Goal: Information Seeking & Learning: Find contact information

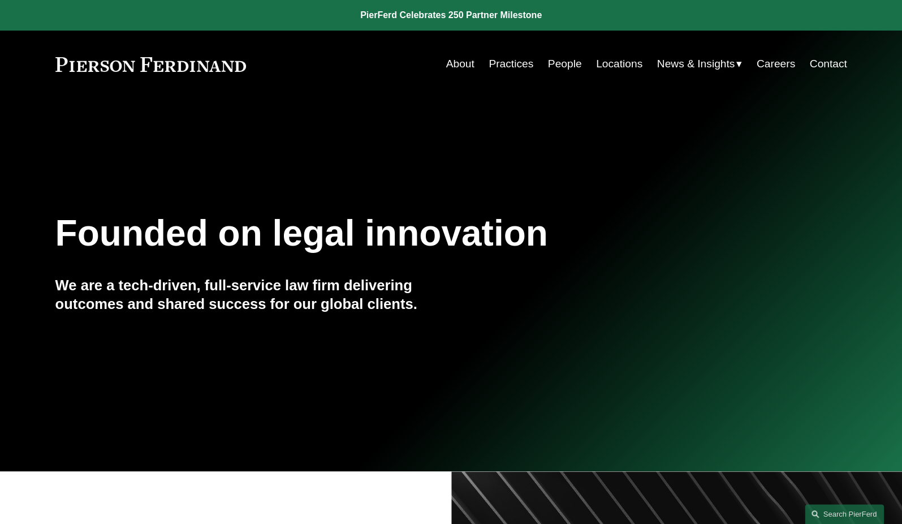
click at [554, 68] on link "People" at bounding box center [565, 63] width 34 height 21
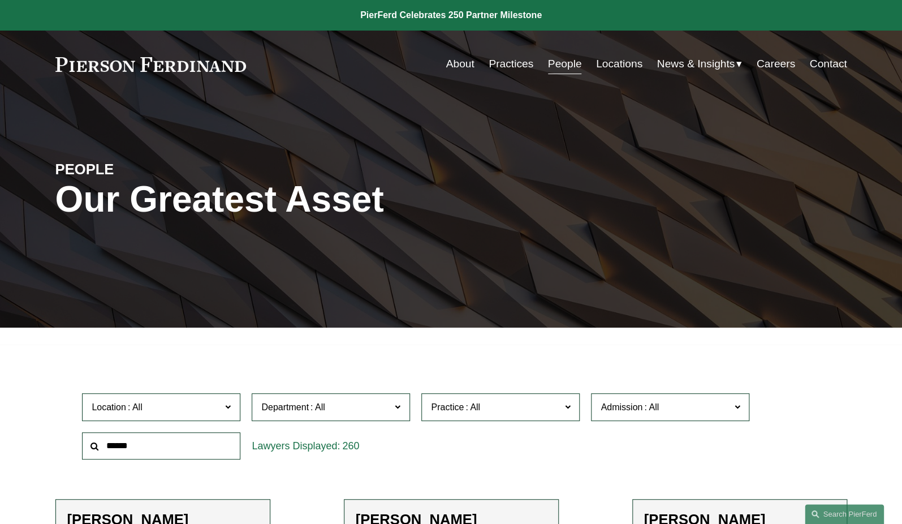
click at [192, 400] on span "Location" at bounding box center [156, 406] width 129 height 15
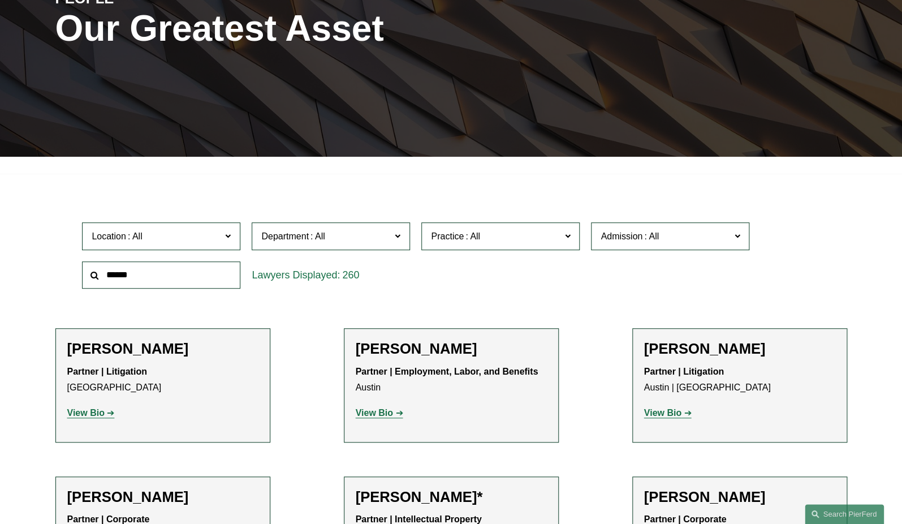
scroll to position [514, 0]
click at [0, 0] on link "Wilmington" at bounding box center [0, 0] width 0 height 0
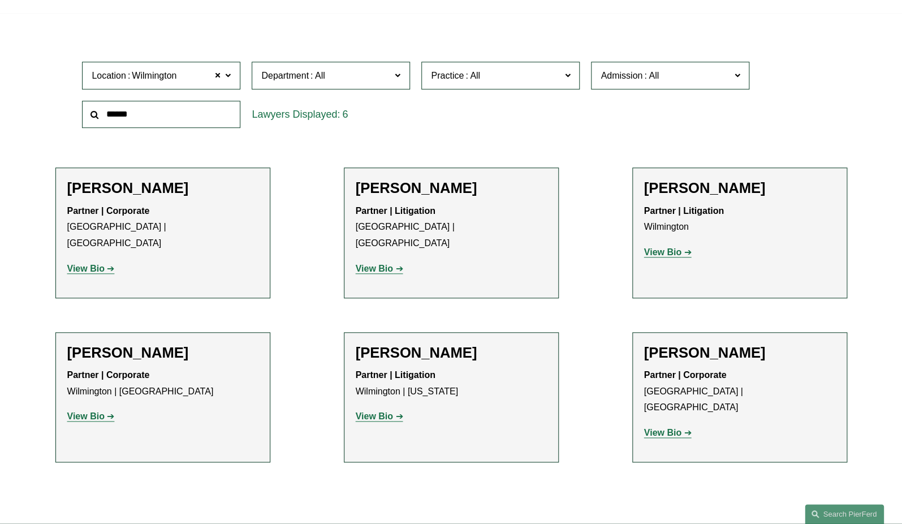
scroll to position [343, 0]
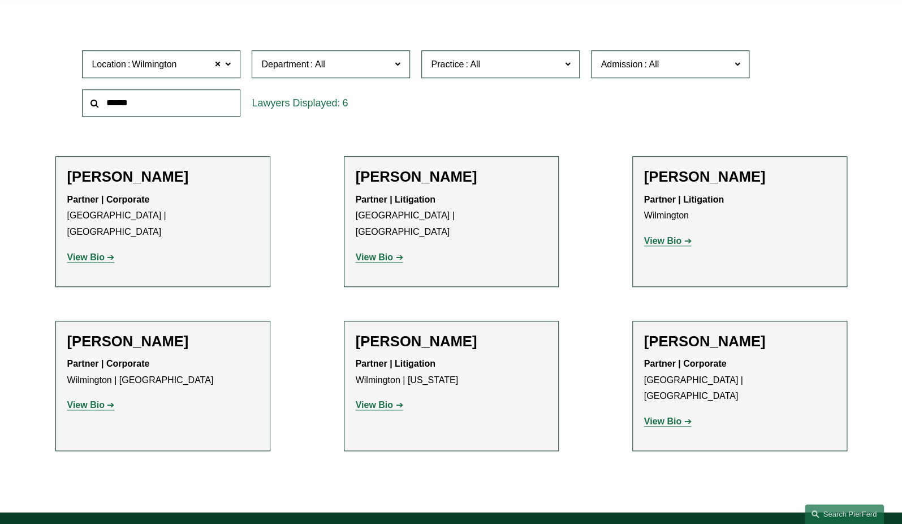
click at [388, 252] on strong "View Bio" at bounding box center [374, 257] width 37 height 10
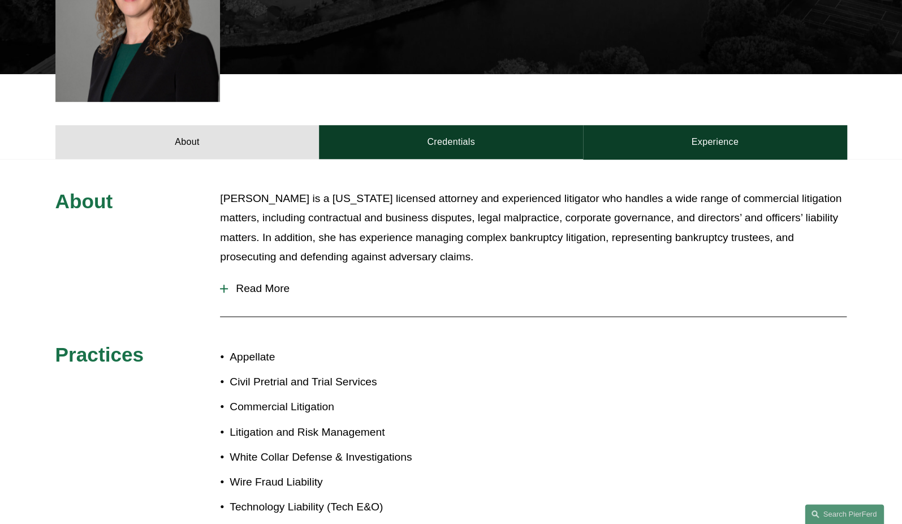
scroll to position [428, 0]
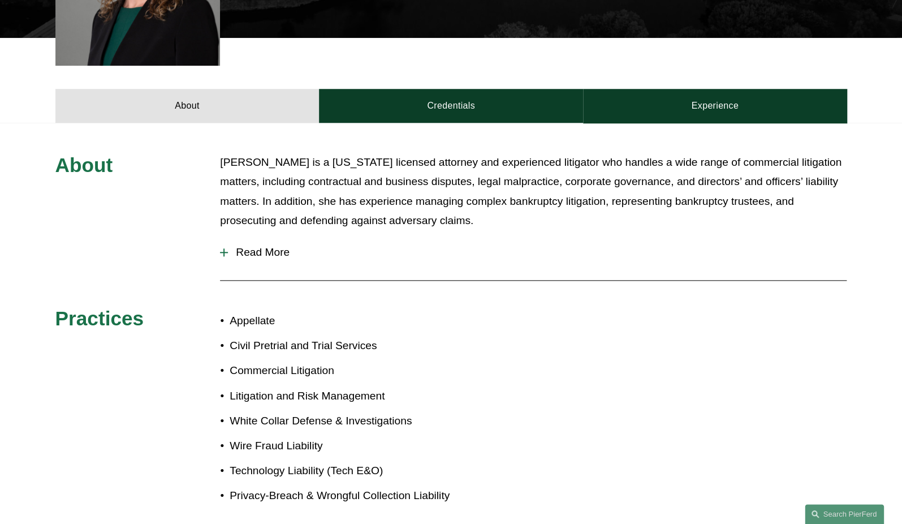
click at [243, 246] on span "Read More" at bounding box center [537, 252] width 619 height 12
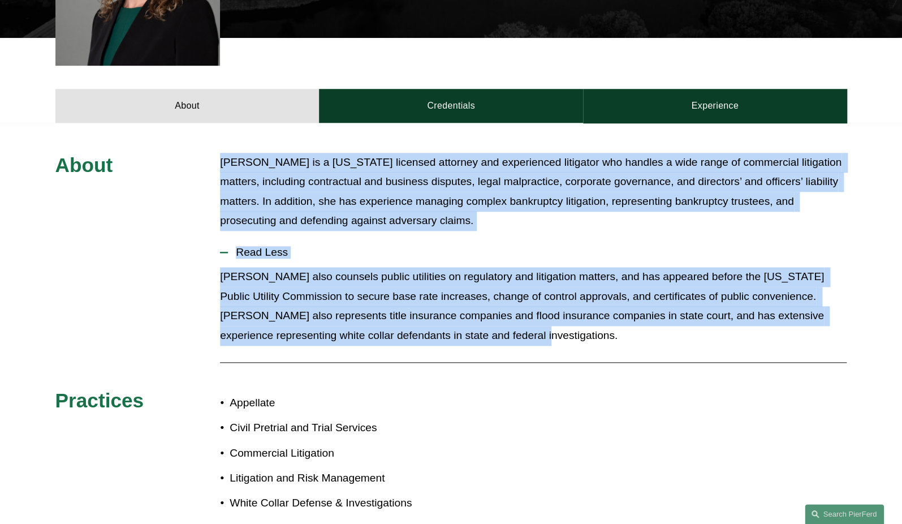
drag, startPoint x: 555, startPoint y: 323, endPoint x: 197, endPoint y: 136, distance: 403.9
click at [197, 153] on div "About Maura is a Delaware licensed attorney and experienced litigator who handl…" at bounding box center [451, 389] width 902 height 473
click at [582, 310] on p "Maura also counsels public utilities on regulatory and litigation matters, and …" at bounding box center [533, 306] width 626 height 78
